Goal: Task Accomplishment & Management: Manage account settings

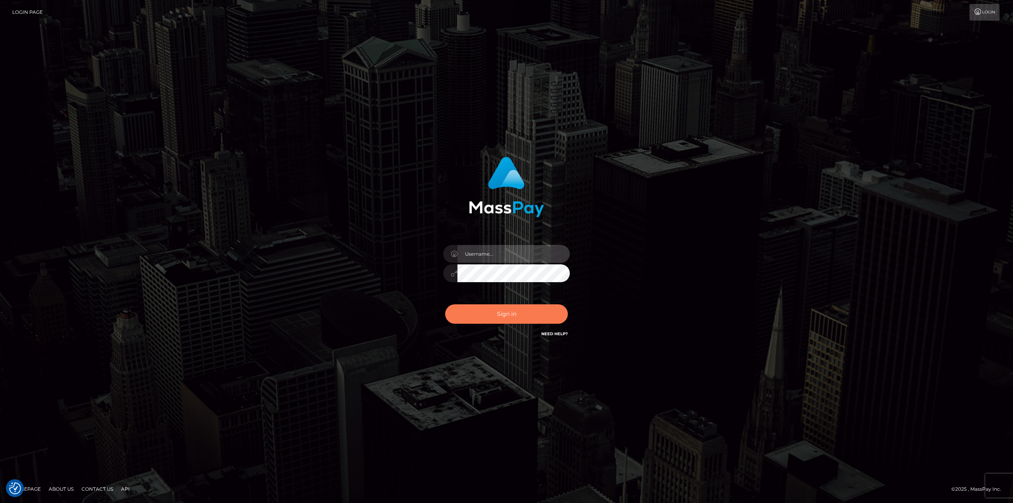
type input "Dikla Silver"
click at [499, 318] on button "Sign in" at bounding box center [506, 313] width 123 height 19
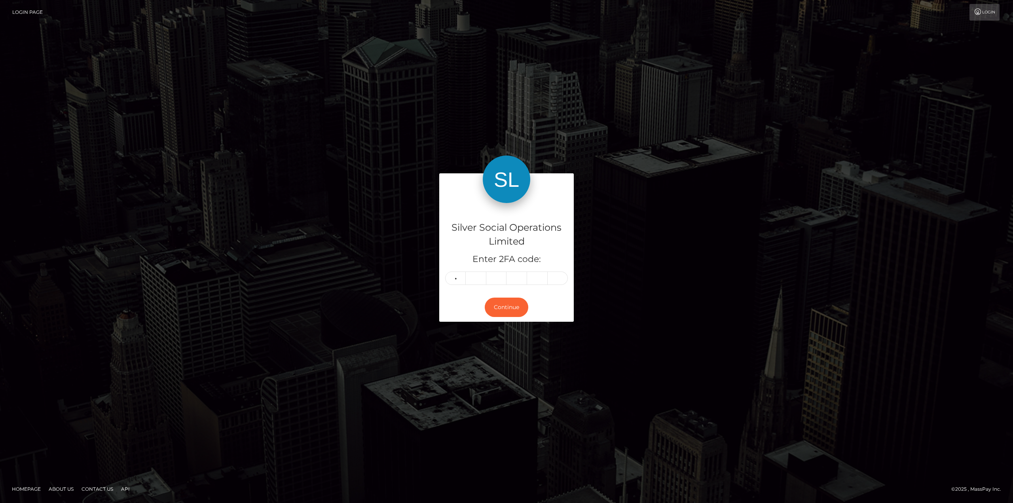
type input "7"
type input "9"
type input "2"
type input "8"
type input "7"
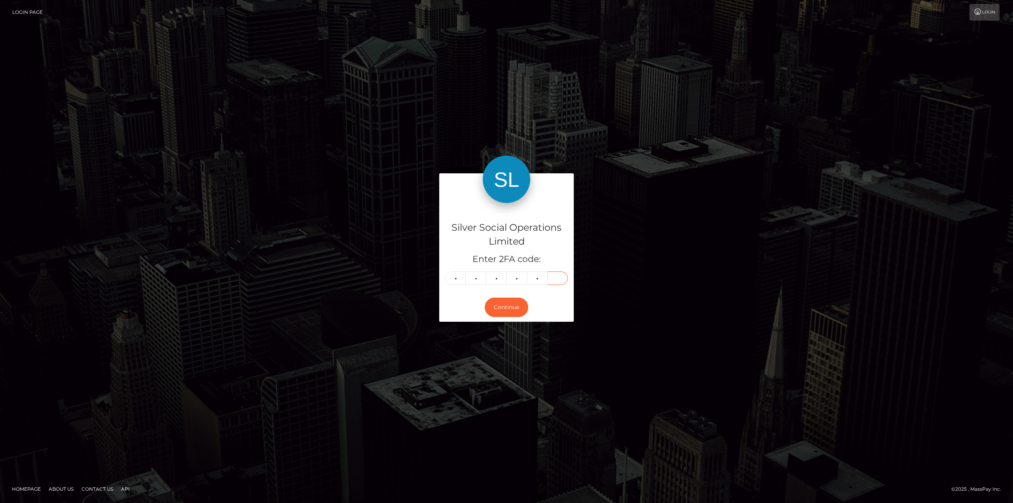
type input "7"
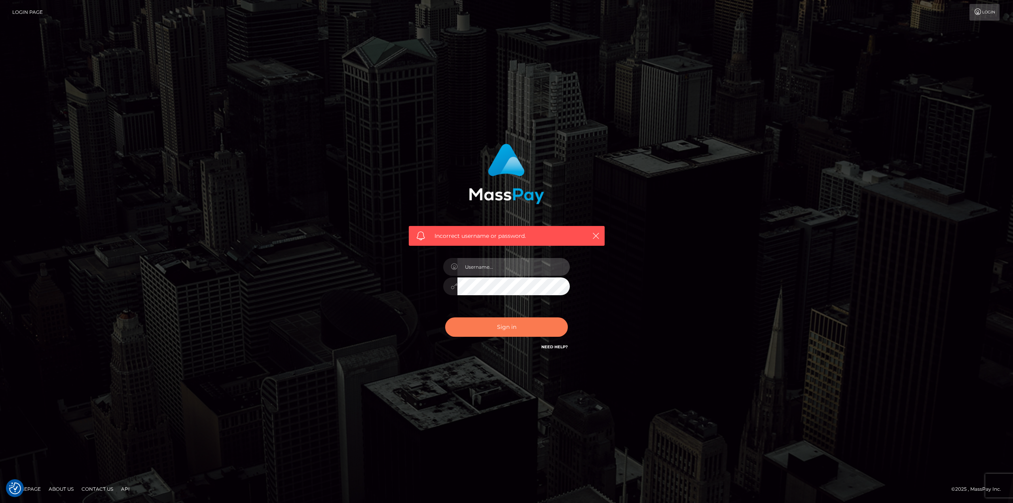
type input "Dikla Silver"
click at [523, 333] on button "Sign in" at bounding box center [506, 326] width 123 height 19
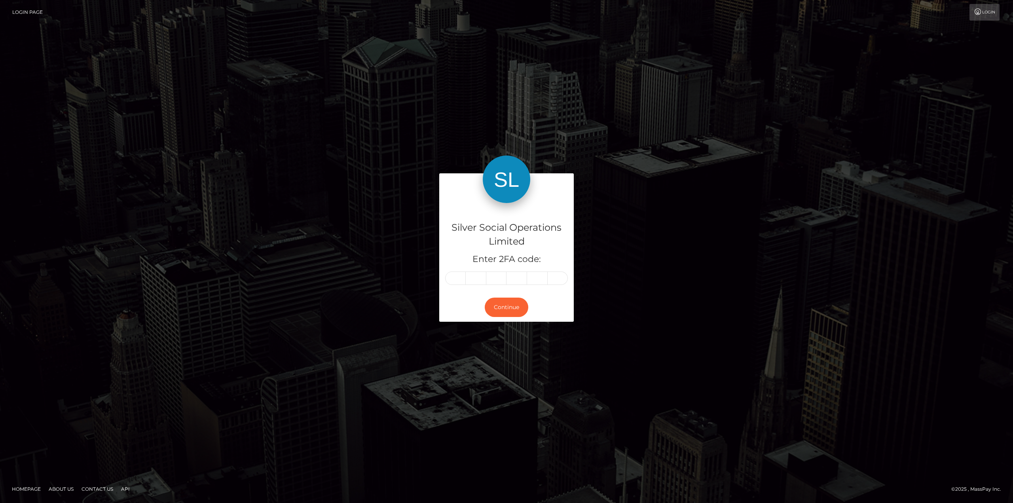
click at [456, 275] on input "text" at bounding box center [455, 278] width 21 height 13
type input "7"
type input "9"
type input "2"
type input "8"
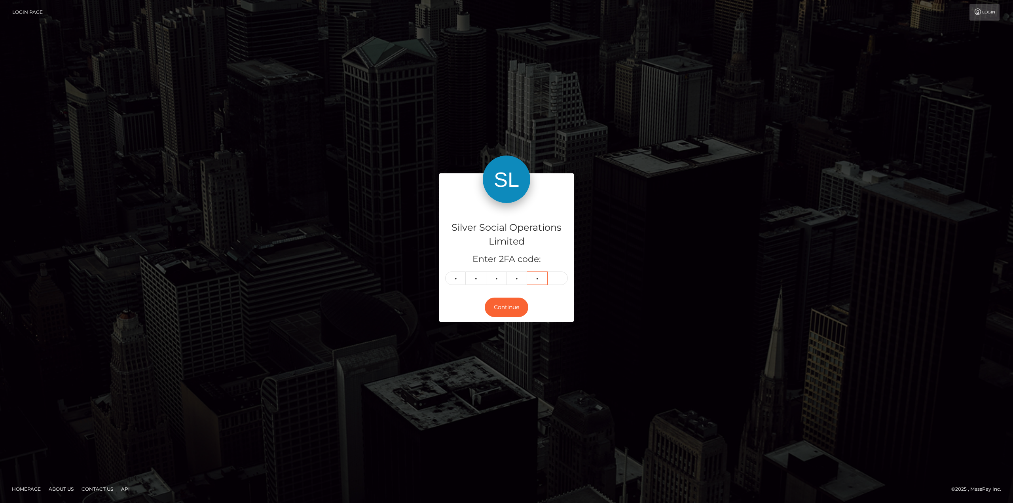
type input "3"
type input "7"
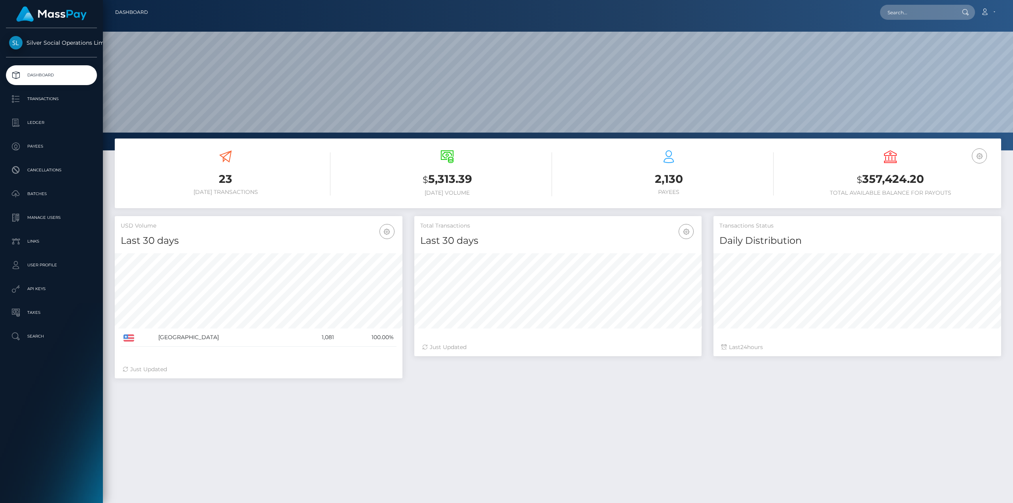
scroll to position [141, 287]
click at [894, 180] on h3 "$ 357,424.20" at bounding box center [891, 179] width 210 height 16
copy h3 "357,424.20"
click at [903, 176] on h3 "$ 357,424.20" at bounding box center [891, 179] width 210 height 16
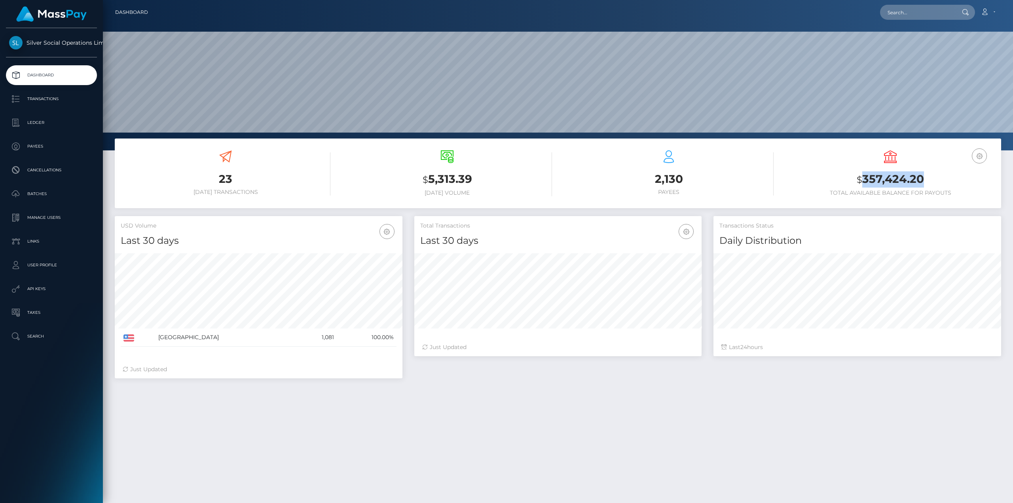
click at [903, 176] on h3 "$ 357,424.20" at bounding box center [891, 179] width 210 height 16
drag, startPoint x: 54, startPoint y: 104, endPoint x: 51, endPoint y: 110, distance: 6.0
click at [54, 104] on p "Transactions" at bounding box center [51, 99] width 85 height 12
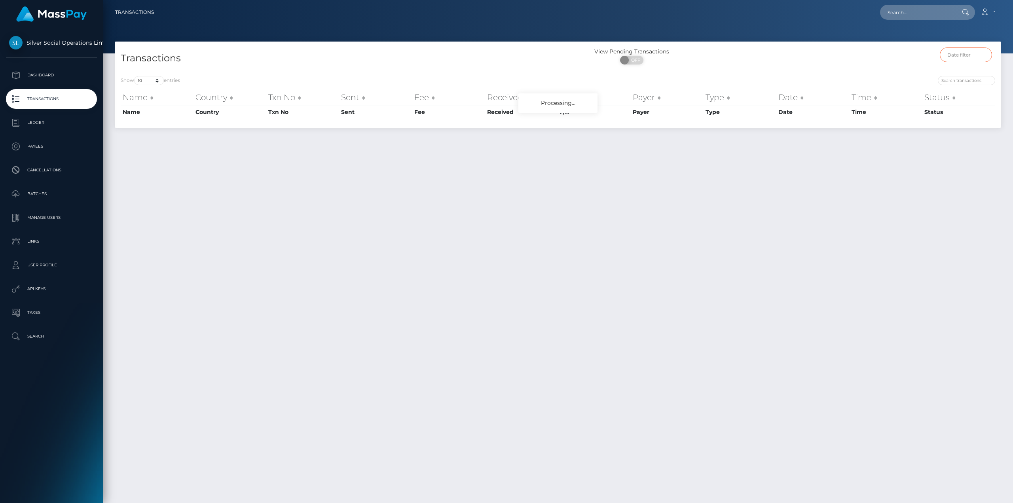
click at [961, 53] on input "text" at bounding box center [966, 54] width 53 height 15
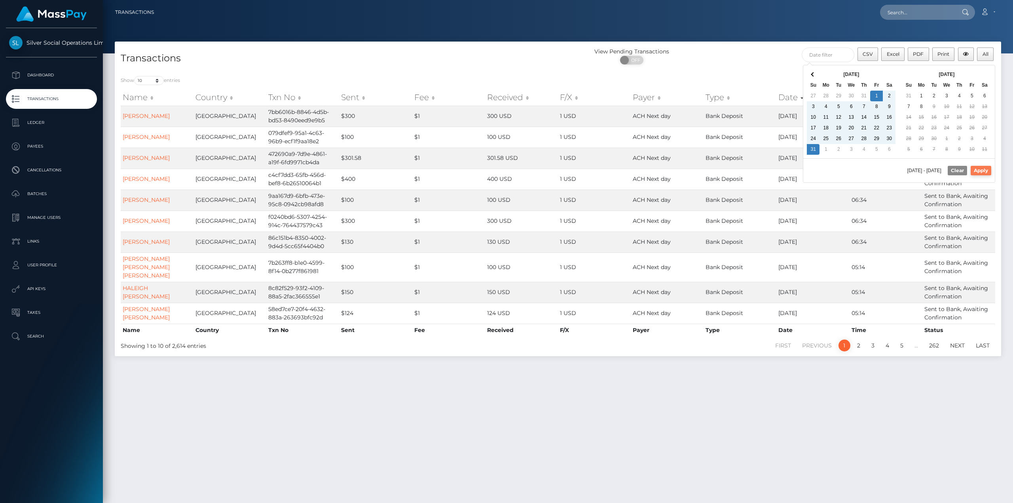
click at [981, 174] on button "Apply" at bounding box center [981, 170] width 21 height 9
type input "08/01/2025 - 08/31/2025"
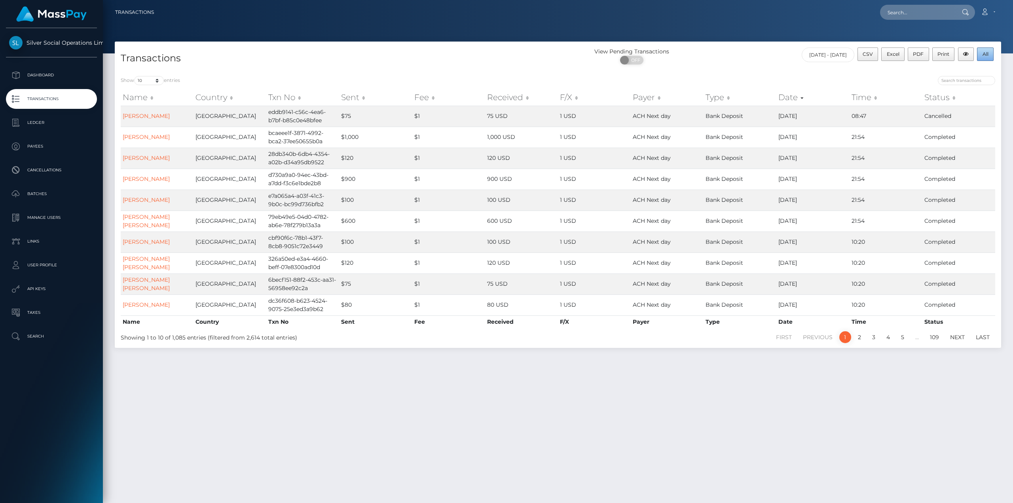
click at [987, 58] on button "All" at bounding box center [985, 53] width 17 height 13
